Goal: Use online tool/utility

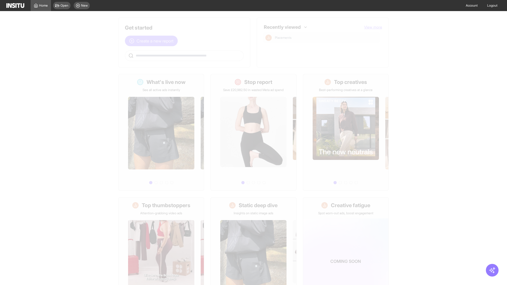
click at [153, 41] on span "Create a new report" at bounding box center [154, 41] width 37 height 6
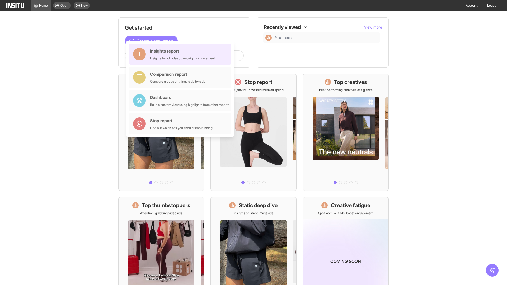
click at [181, 54] on div "Insights report Insights by ad, adset, campaign, or placement" at bounding box center [182, 54] width 65 height 13
